Goal: Task Accomplishment & Management: Use online tool/utility

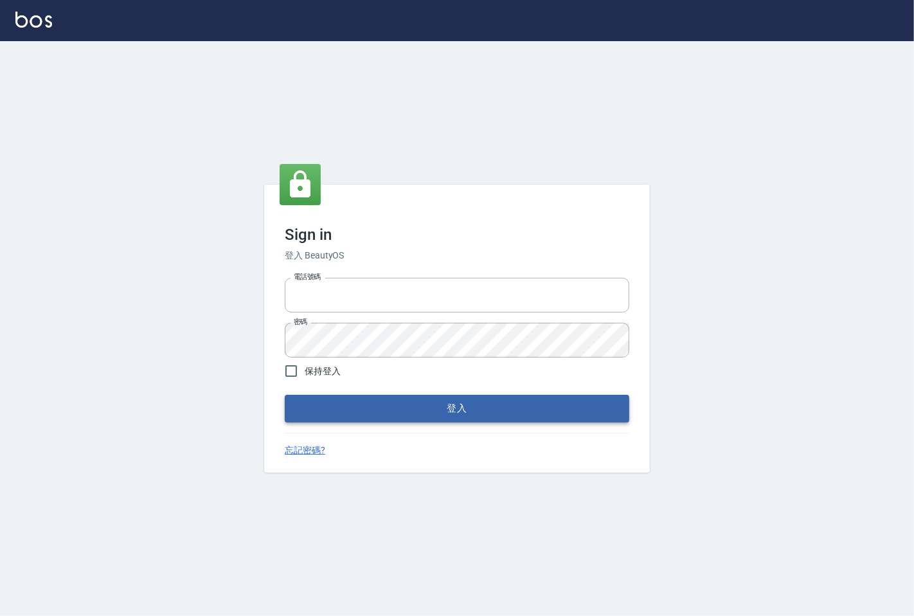
type input "25331148"
drag, startPoint x: 304, startPoint y: 405, endPoint x: 297, endPoint y: 398, distance: 9.6
click at [303, 404] on button "登入" at bounding box center [457, 408] width 344 height 27
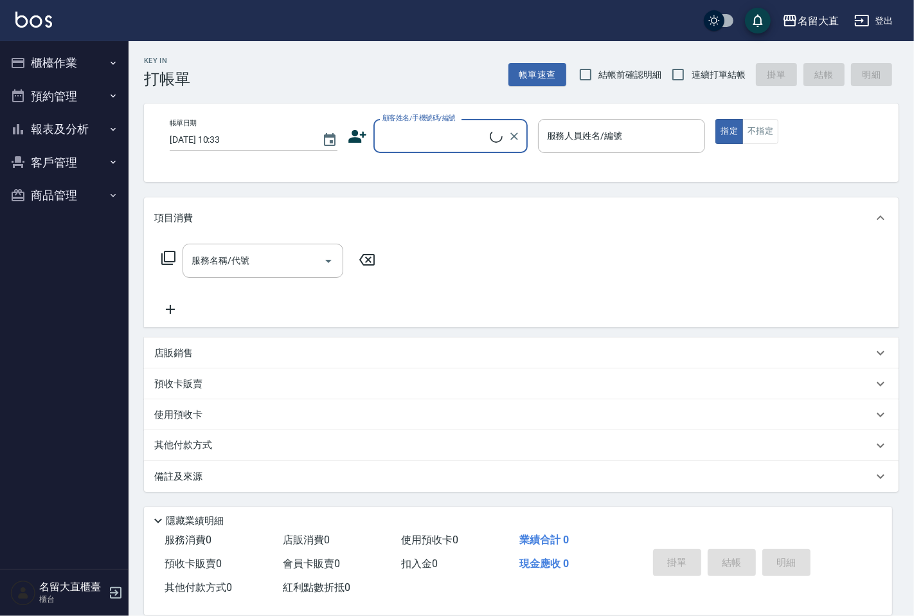
click at [100, 58] on button "櫃檯作業" at bounding box center [64, 62] width 118 height 33
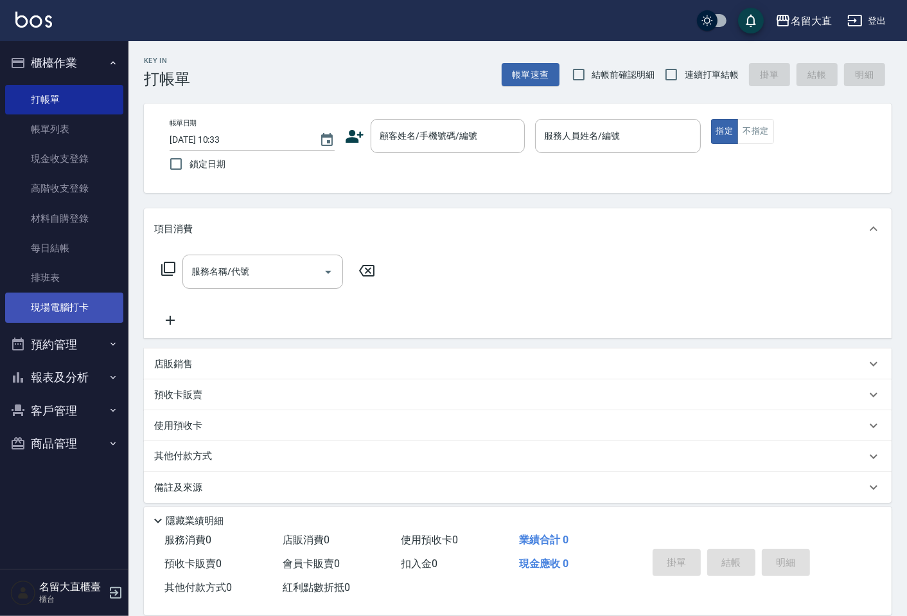
click at [49, 301] on link "現場電腦打卡" at bounding box center [64, 307] width 118 height 30
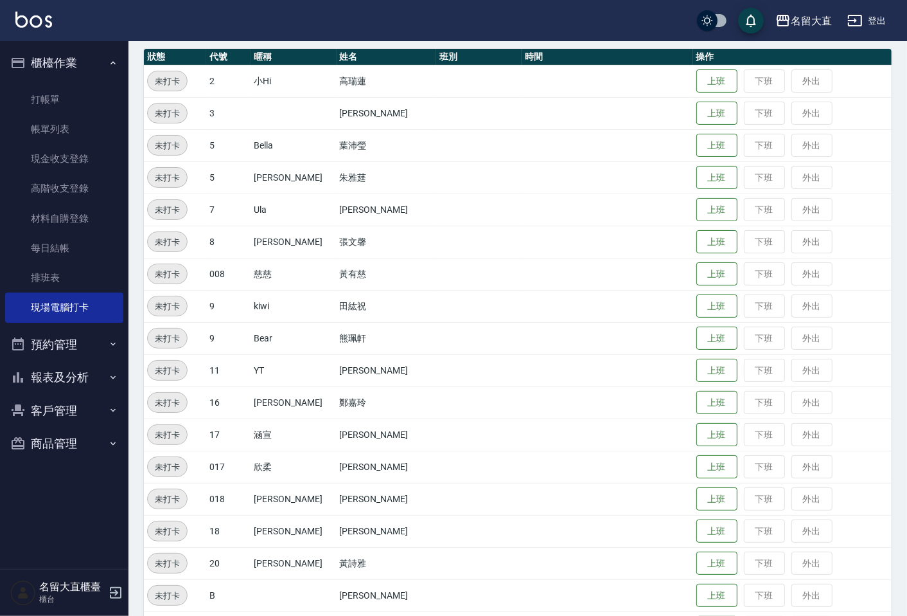
scroll to position [249, 0]
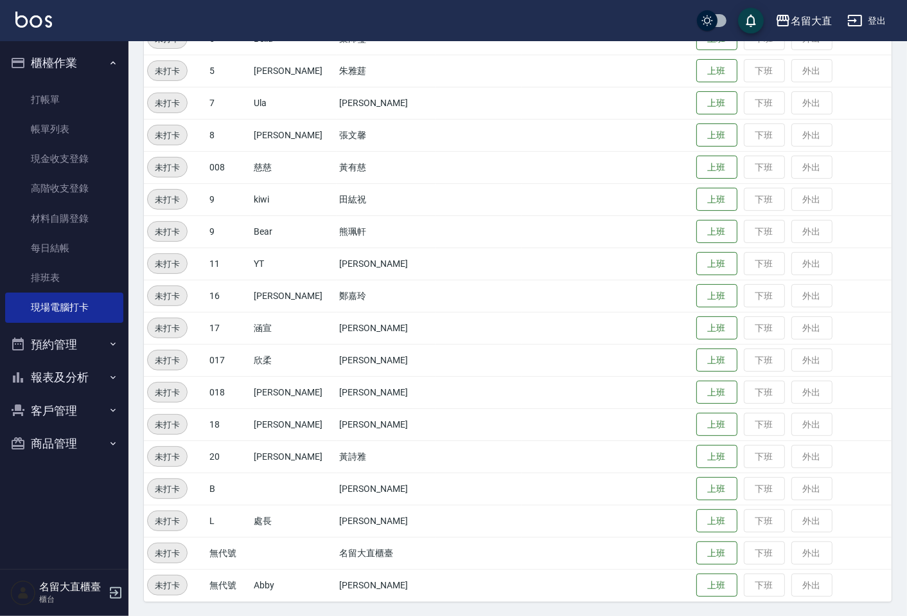
click at [693, 306] on td "上班 下班 外出" at bounding box center [792, 296] width 199 height 32
click at [705, 286] on button "上班" at bounding box center [717, 296] width 41 height 22
click at [473, 438] on td at bounding box center [478, 424] width 85 height 32
click at [708, 352] on button "上班" at bounding box center [717, 360] width 41 height 22
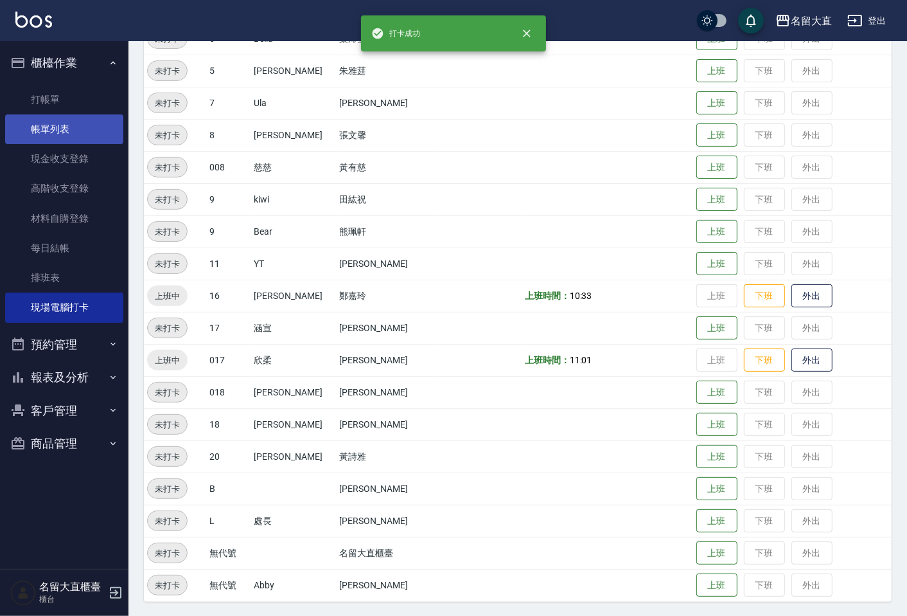
click at [54, 122] on link "帳單列表" at bounding box center [64, 129] width 118 height 30
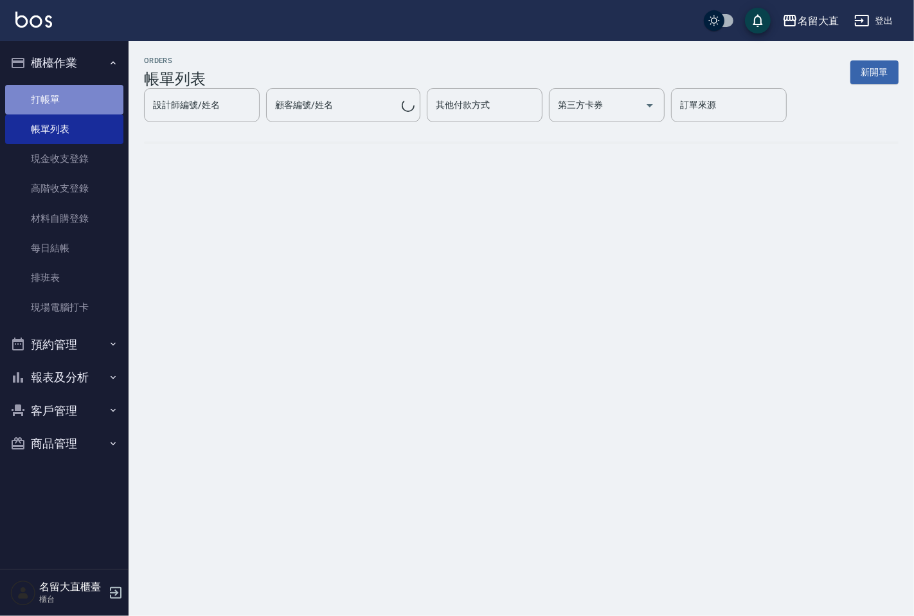
click at [58, 99] on link "打帳單" at bounding box center [64, 100] width 118 height 30
